Goal: Information Seeking & Learning: Check status

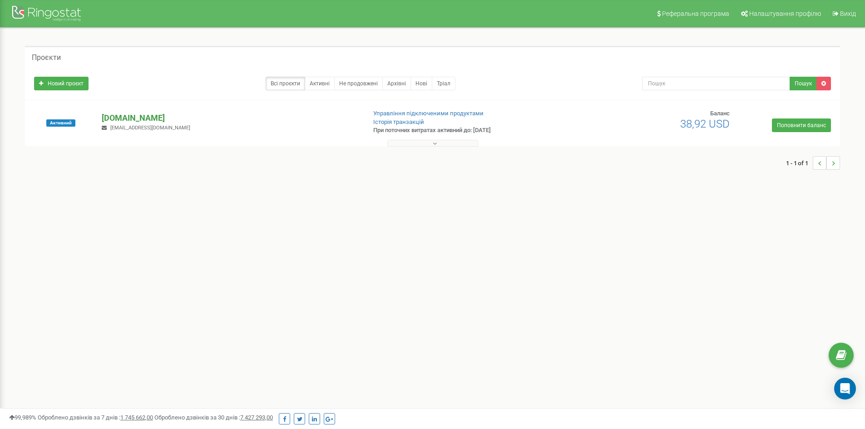
click at [154, 117] on p "[DOMAIN_NAME]" at bounding box center [230, 118] width 257 height 12
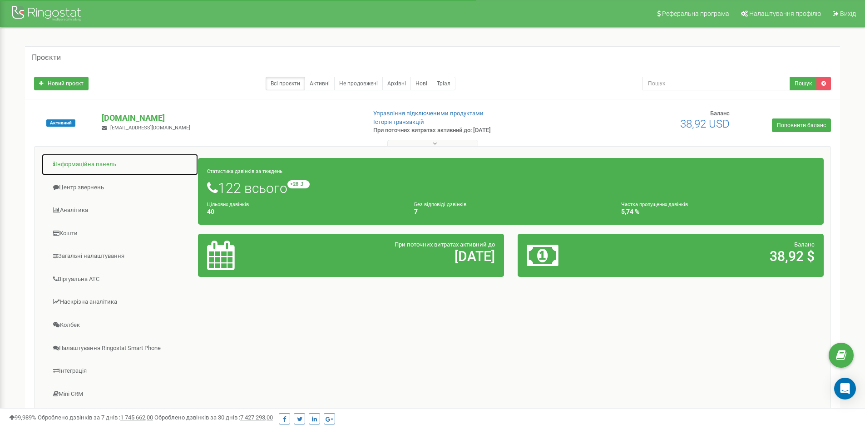
click at [95, 165] on link "Інформаційна панель" at bounding box center [119, 165] width 157 height 22
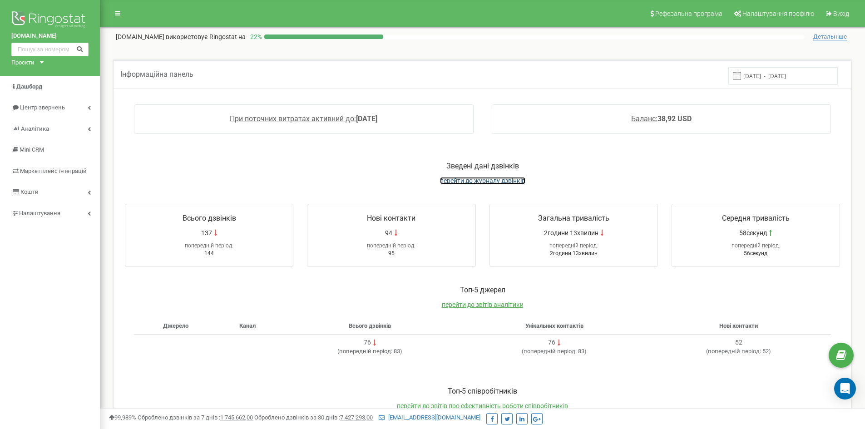
click at [473, 184] on span "перейти до журналу дзвінків" at bounding box center [482, 180] width 85 height 7
click at [470, 181] on span "перейти до журналу дзвінків" at bounding box center [482, 180] width 85 height 7
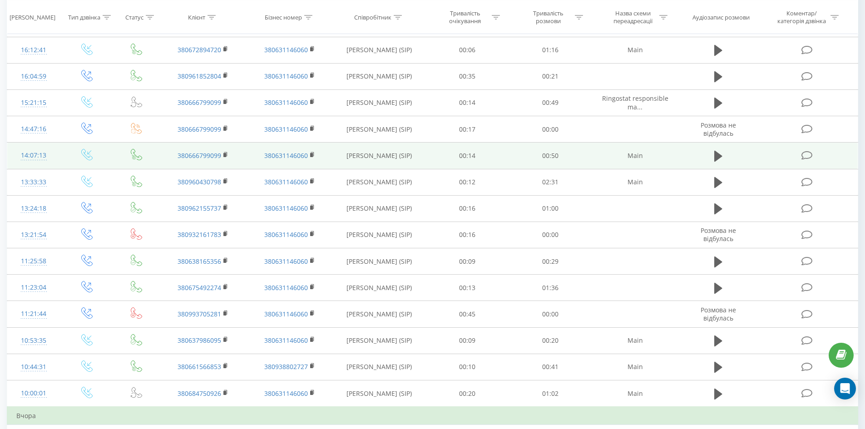
scroll to position [136, 0]
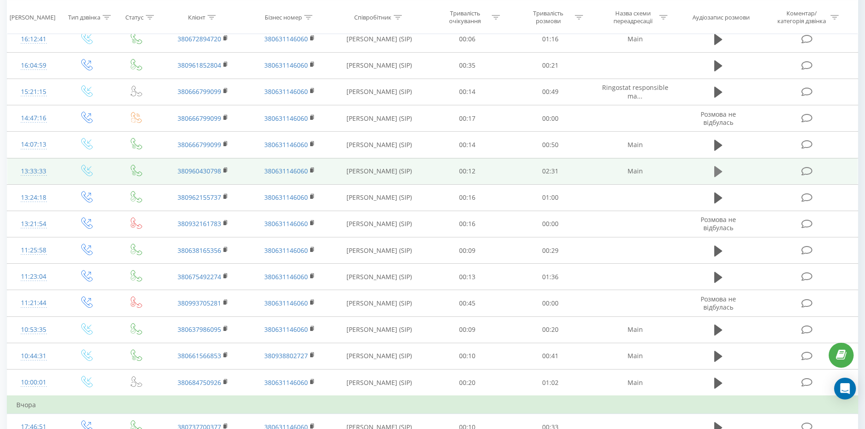
click at [721, 175] on icon at bounding box center [719, 171] width 8 height 13
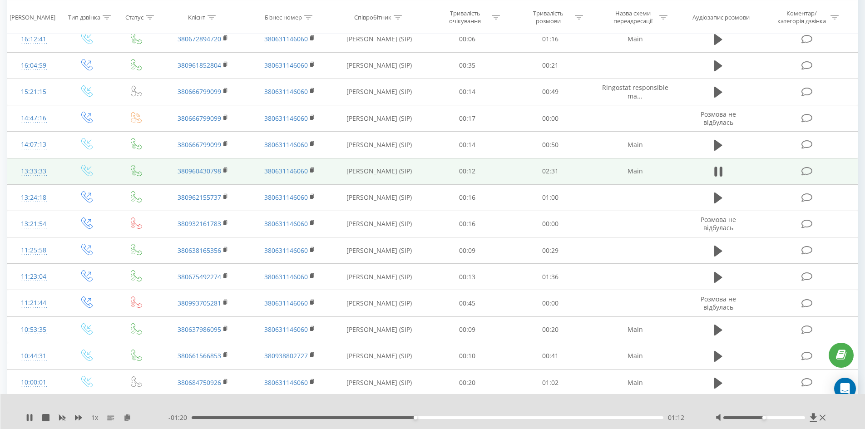
click at [456, 418] on div "01:12" at bounding box center [428, 418] width 472 height 3
click at [472, 418] on div "01:30" at bounding box center [428, 418] width 472 height 3
click at [461, 419] on div "01:26" at bounding box center [428, 418] width 472 height 3
click at [510, 417] on div "01:42" at bounding box center [428, 418] width 472 height 3
click at [501, 418] on div "01:47" at bounding box center [428, 418] width 472 height 3
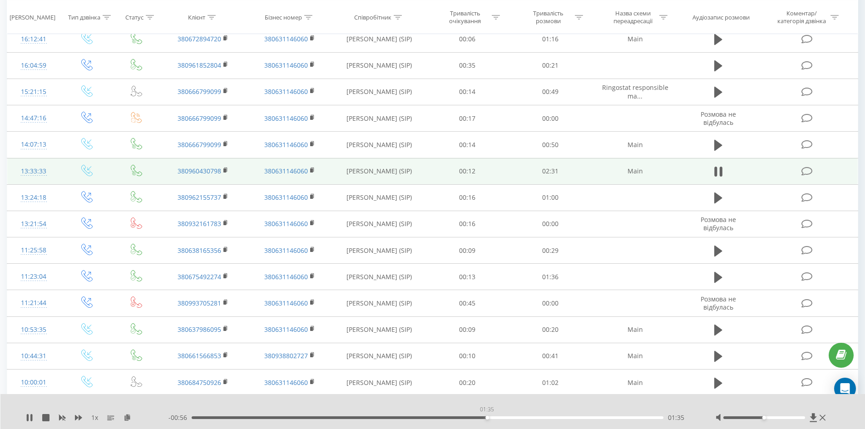
click at [486, 418] on div "01:35" at bounding box center [428, 418] width 472 height 3
click at [467, 419] on div "01:35" at bounding box center [428, 418] width 472 height 3
click at [27, 417] on icon at bounding box center [28, 417] width 2 height 7
click at [27, 417] on icon at bounding box center [29, 417] width 5 height 7
click at [28, 417] on icon at bounding box center [29, 417] width 5 height 7
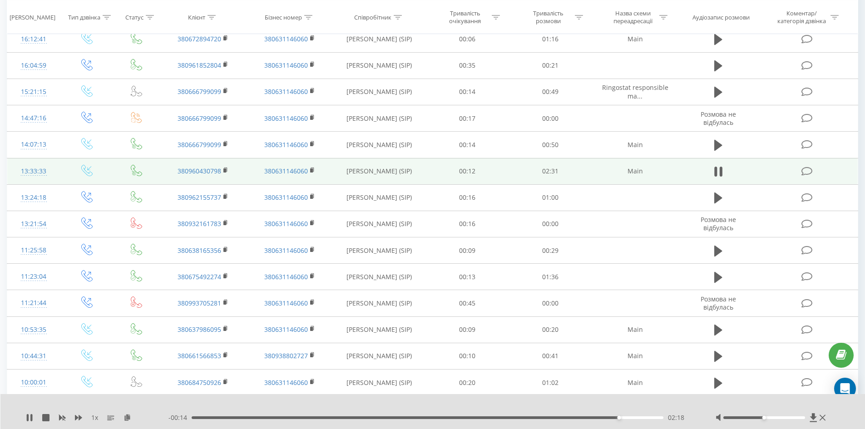
click at [490, 418] on div "02:18" at bounding box center [428, 418] width 472 height 3
click at [463, 419] on div "01:38" at bounding box center [428, 418] width 472 height 3
click at [226, 170] on rect at bounding box center [224, 171] width 3 height 4
